Goal: Task Accomplishment & Management: Manage account settings

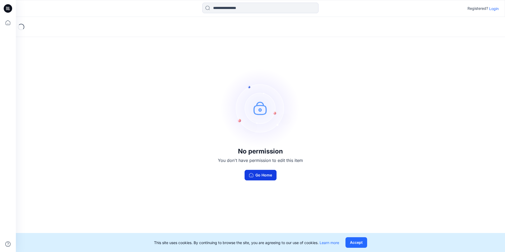
click at [266, 175] on button "Go Home" at bounding box center [261, 175] width 32 height 11
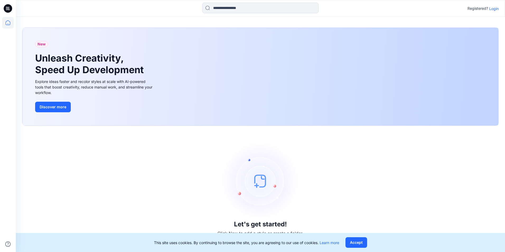
click at [6, 9] on icon at bounding box center [8, 8] width 8 height 8
click at [8, 22] on icon at bounding box center [8, 23] width 12 height 12
click at [355, 244] on button "Accept" at bounding box center [357, 242] width 22 height 11
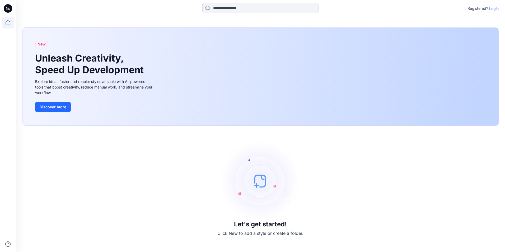
click at [495, 11] on p "Login" at bounding box center [494, 9] width 10 height 6
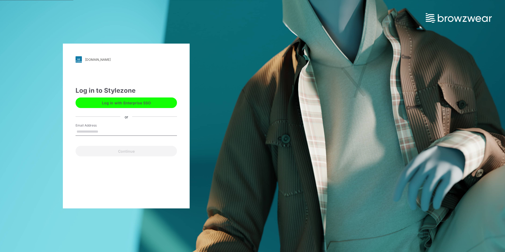
click at [100, 133] on input "Email Address" at bounding box center [126, 132] width 101 height 8
type input "**********"
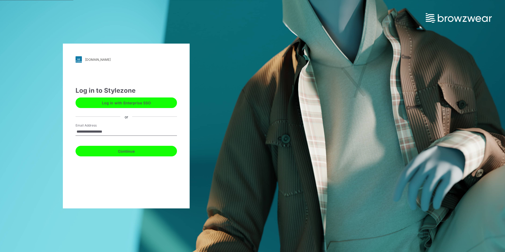
click at [125, 152] on button "Continue" at bounding box center [126, 151] width 101 height 11
click at [116, 151] on button "Continue" at bounding box center [126, 151] width 101 height 11
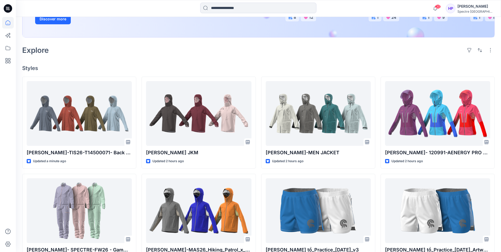
scroll to position [132, 0]
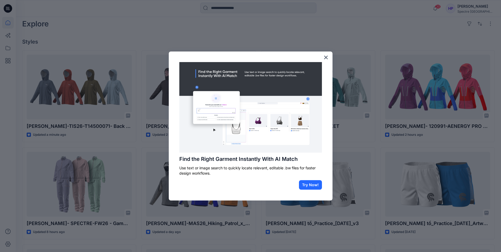
click at [329, 56] on div "Find the Right Garment Instantly With AI Match Use text or image search to quic…" at bounding box center [251, 126] width 164 height 149
click at [326, 56] on button "×" at bounding box center [326, 57] width 5 height 8
